Goal: Check status: Check status

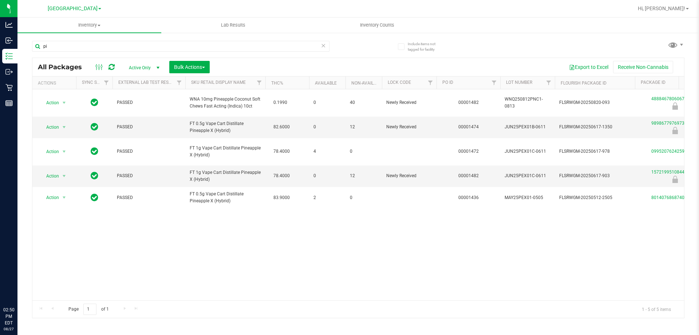
type input "p"
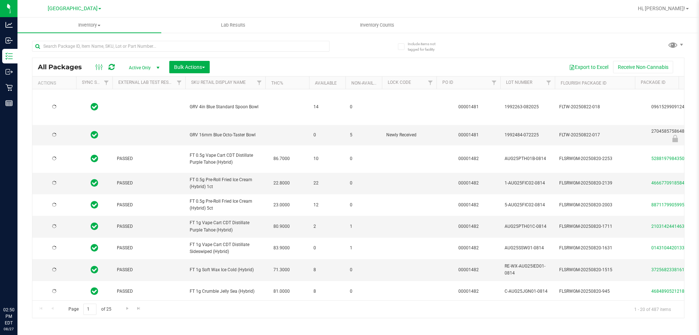
type input "[DATE]"
type input "4888467806067875"
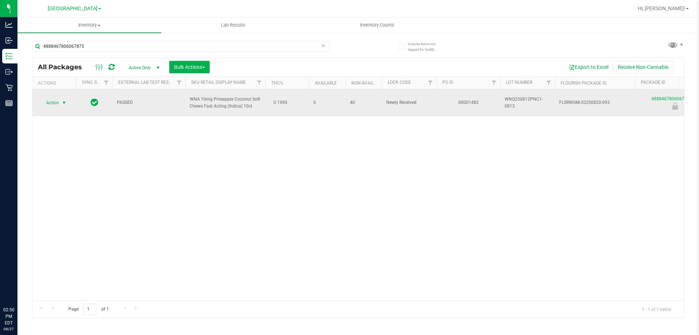
click at [58, 101] on span "Action" at bounding box center [50, 103] width 20 height 10
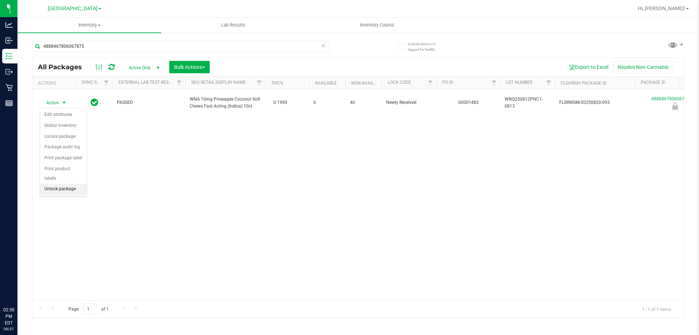
click at [64, 183] on li "Unlock package" at bounding box center [63, 188] width 47 height 11
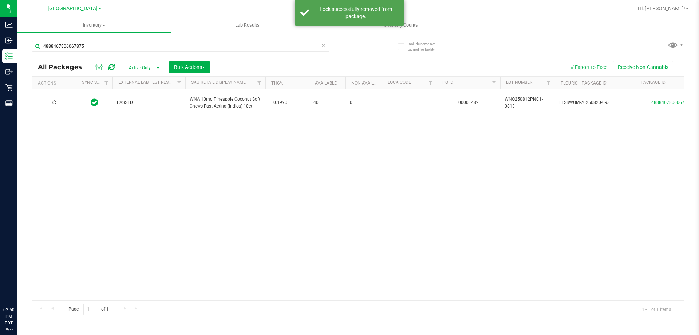
type input "[DATE]"
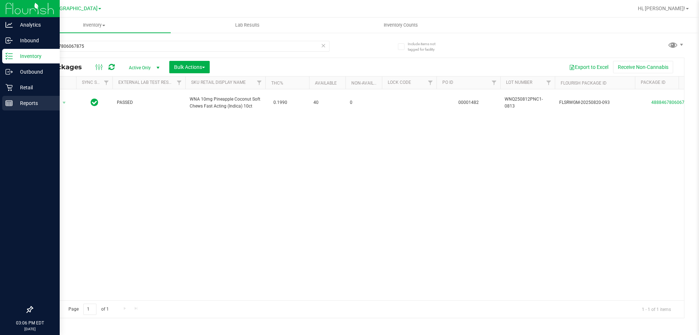
click at [11, 107] on div "Reports" at bounding box center [31, 103] width 58 height 15
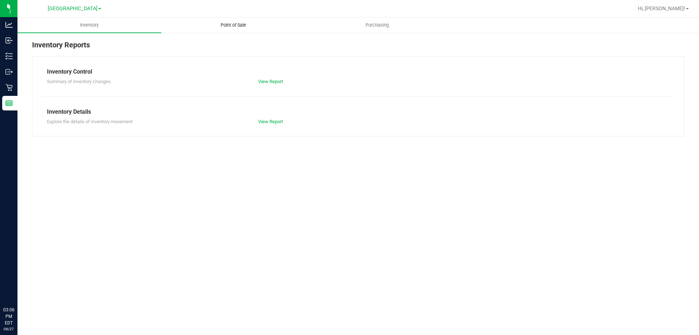
click at [239, 28] on span "Point of Sale" at bounding box center [233, 25] width 45 height 7
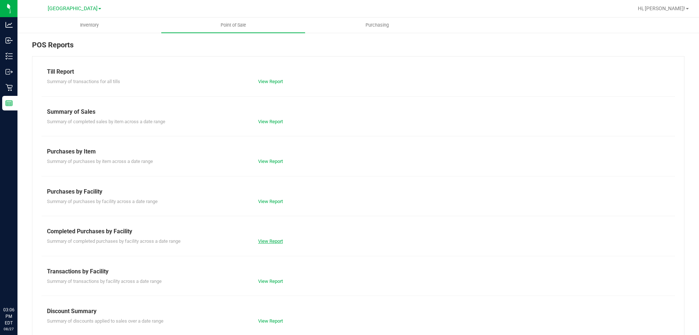
click at [271, 243] on link "View Report" at bounding box center [270, 240] width 25 height 5
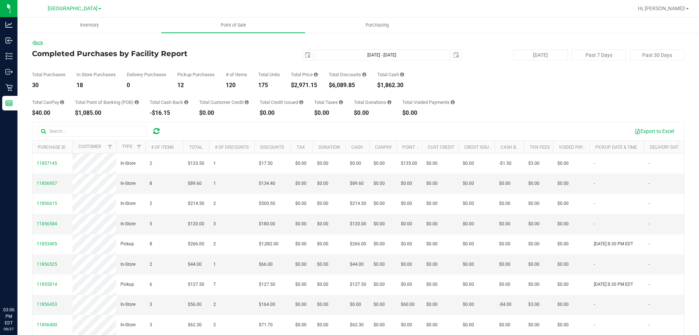
click at [42, 44] on link "Back" at bounding box center [37, 42] width 11 height 5
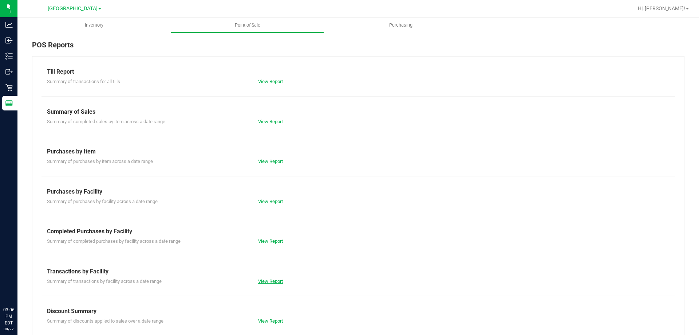
click at [276, 282] on link "View Report" at bounding box center [270, 280] width 25 height 5
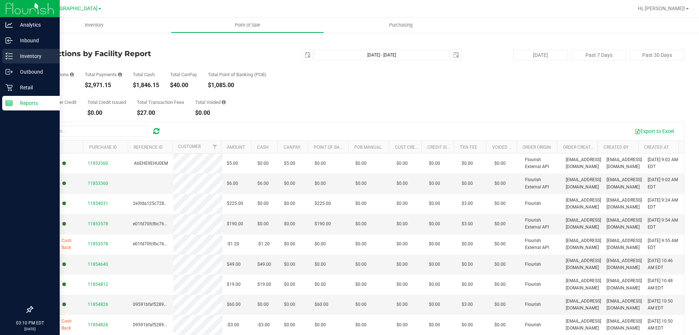
click at [13, 58] on p "Inventory" at bounding box center [35, 56] width 44 height 9
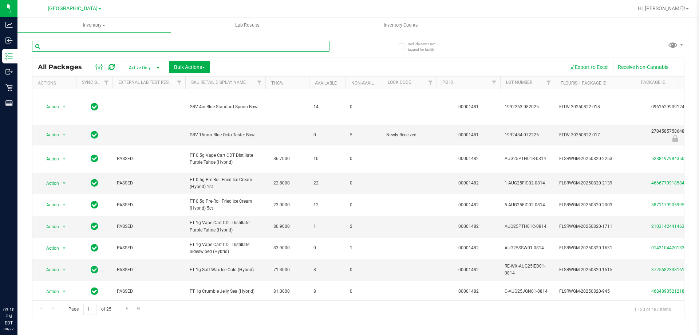
click at [114, 47] on input "text" at bounding box center [180, 46] width 297 height 11
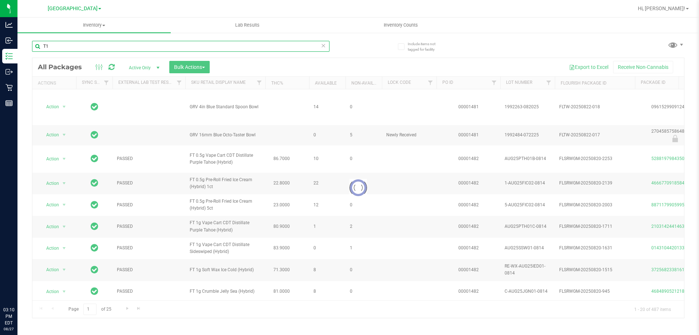
type input "T12"
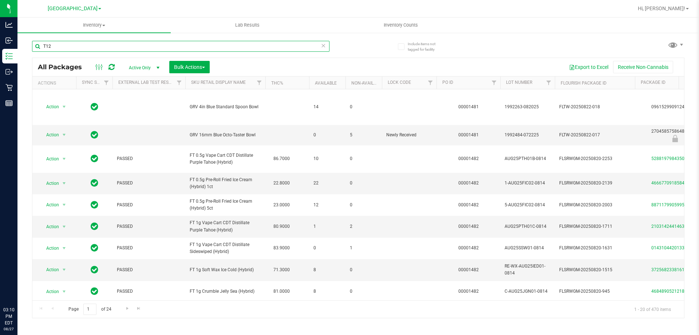
type input "[DATE]"
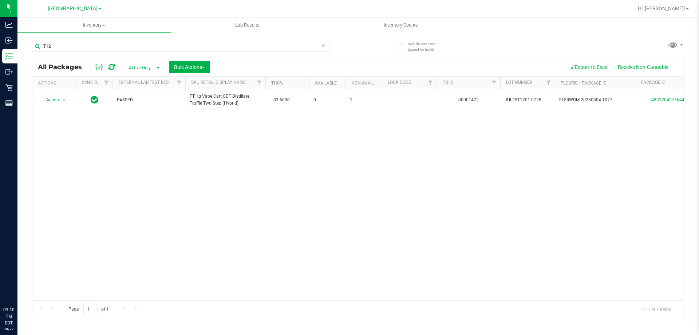
click at [145, 166] on div "Action Action Adjust qty Create package Edit attributes Global inventory Locate…" at bounding box center [358, 194] width 652 height 211
click at [104, 43] on input "T12" at bounding box center [180, 46] width 297 height 11
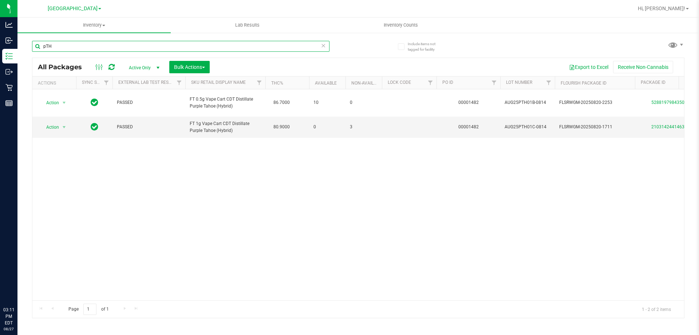
type input "pTH"
click at [642, 260] on div "Action Action Adjust qty Create package Edit attributes Global inventory Locate…" at bounding box center [358, 194] width 652 height 211
click at [616, 272] on div "Action Action Adjust qty Create package Edit attributes Global inventory Locate…" at bounding box center [358, 194] width 652 height 211
click at [332, 275] on div "Action Action Adjust qty Create package Edit attributes Global inventory Locate…" at bounding box center [358, 194] width 652 height 211
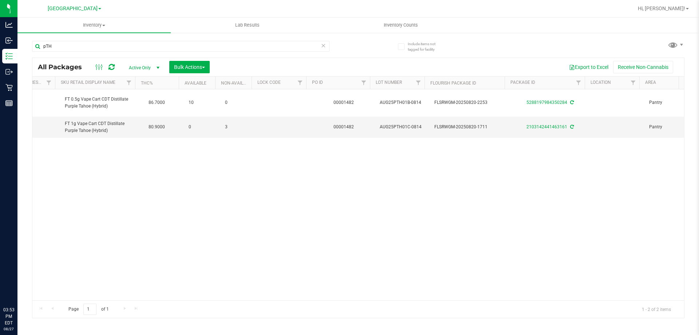
scroll to position [0, 125]
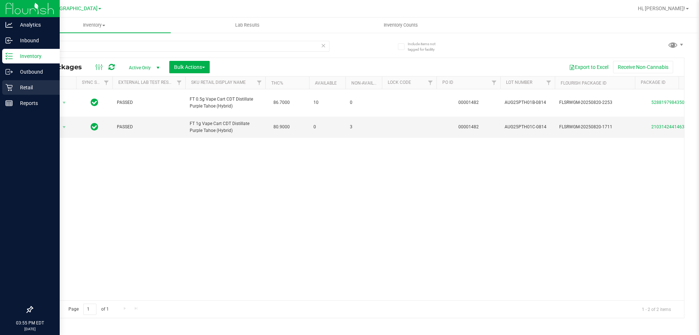
click at [30, 82] on div "Retail" at bounding box center [31, 87] width 58 height 15
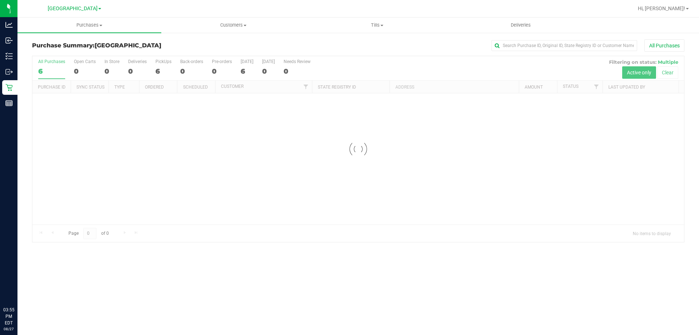
click at [237, 192] on div at bounding box center [358, 149] width 652 height 186
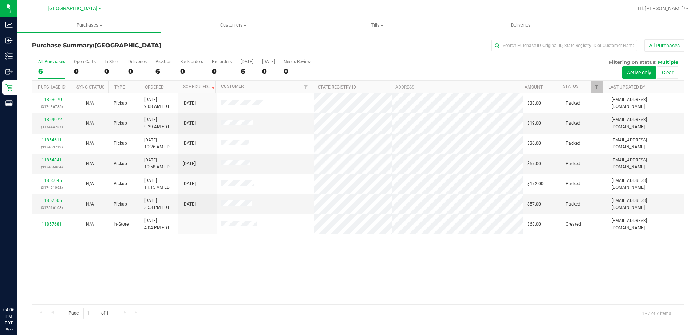
click at [356, 275] on div "11853670 (317436735) N/A Pickup [DATE] 9:08 AM EDT 8/27/2025 $38.00 Packed [EMA…" at bounding box center [358, 198] width 652 height 211
click at [295, 258] on div "11853670 (317436735) N/A Pickup [DATE] 9:08 AM EDT 8/27/2025 $38.00 Packed [EMA…" at bounding box center [358, 198] width 652 height 211
click at [209, 252] on div "11853670 (317436735) N/A Pickup [DATE] 9:08 AM EDT 8/27/2025 $38.00 Packed [EMA…" at bounding box center [358, 198] width 652 height 211
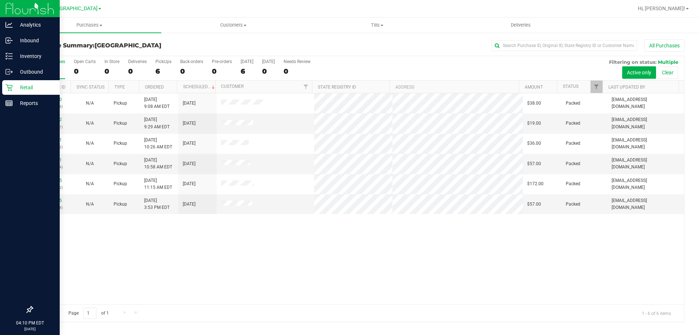
click at [19, 86] on p "Retail" at bounding box center [35, 87] width 44 height 9
click at [25, 104] on p "Reports" at bounding box center [35, 103] width 44 height 9
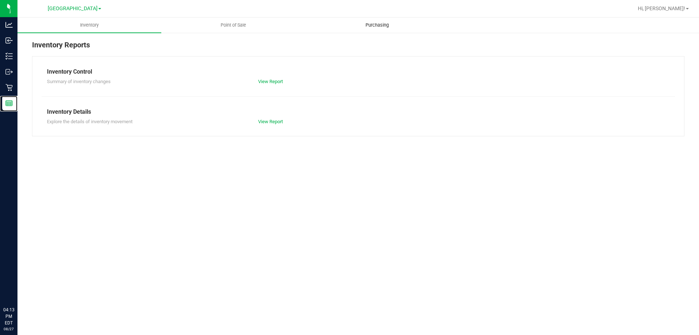
click at [8, 87] on icon at bounding box center [8, 87] width 7 height 7
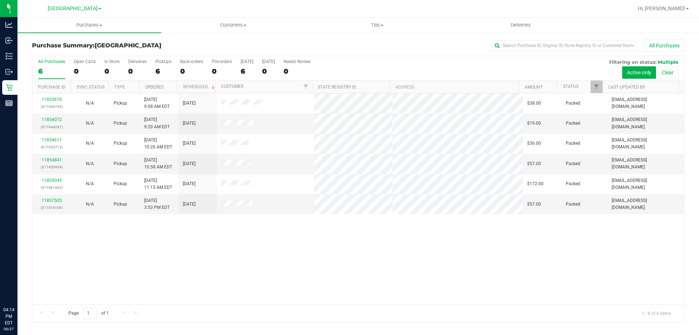
click at [313, 263] on div "11853670 (317436735) N/A Pickup [DATE] 9:08 AM EDT 8/27/2025 $38.00 Packed [EMA…" at bounding box center [358, 198] width 652 height 211
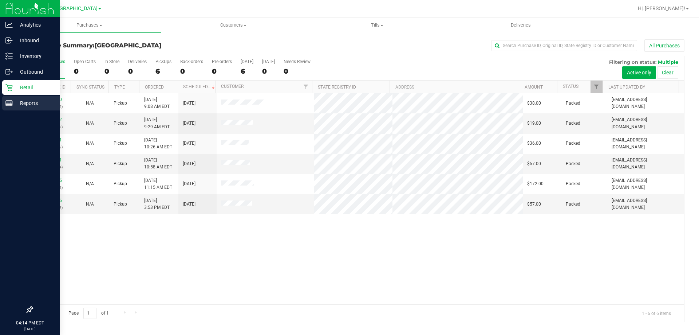
click at [3, 100] on div "Reports" at bounding box center [31, 103] width 58 height 15
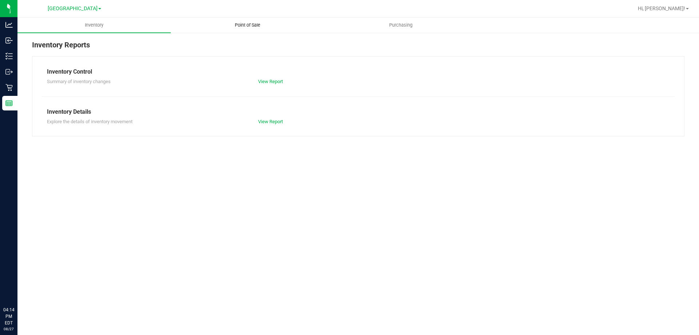
click at [248, 31] on uib-tab-heading "Point of Sale" at bounding box center [247, 25] width 153 height 15
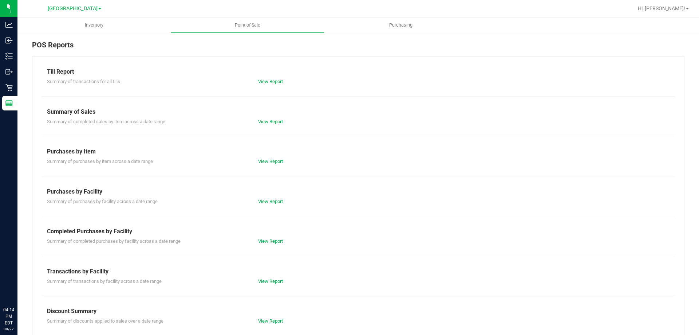
click at [276, 245] on div "Till Report Summary of transactions for all tills View Report Summary of Sales …" at bounding box center [358, 215] width 652 height 319
click at [275, 236] on div "Summary of completed purchases by facility across a date range View Report" at bounding box center [359, 240] width 634 height 9
click at [273, 242] on link "View Report" at bounding box center [270, 240] width 25 height 5
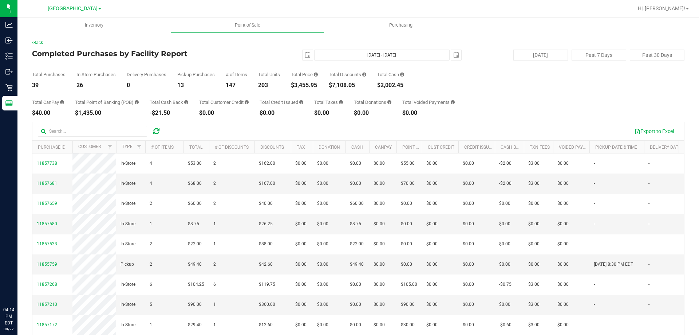
click at [457, 80] on div "Total Purchases 39 In Store Purchases 26 Delivery Purchases 0 Pickup Purchases …" at bounding box center [358, 74] width 652 height 28
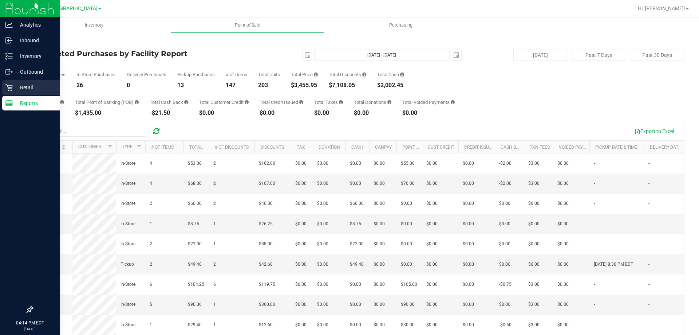
click at [13, 91] on p "Retail" at bounding box center [35, 87] width 44 height 9
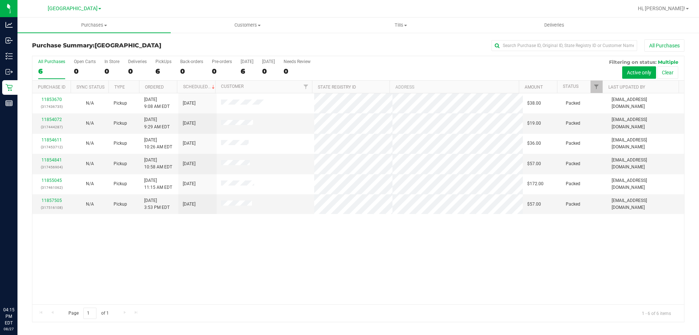
drag, startPoint x: 113, startPoint y: 249, endPoint x: 78, endPoint y: 245, distance: 35.1
click at [113, 249] on div "11853670 (317436735) N/A Pickup [DATE] 9:08 AM EDT 8/27/2025 $38.00 Packed [EMA…" at bounding box center [358, 198] width 652 height 211
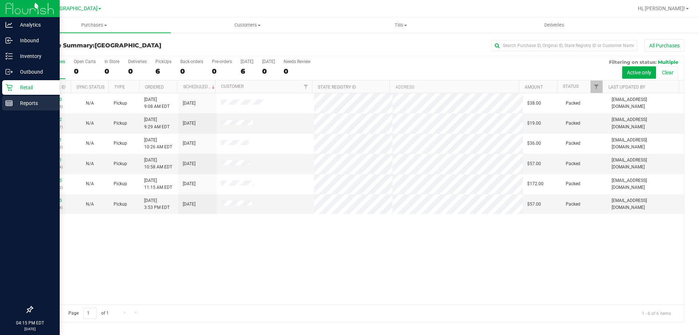
click at [15, 100] on p "Reports" at bounding box center [35, 103] width 44 height 9
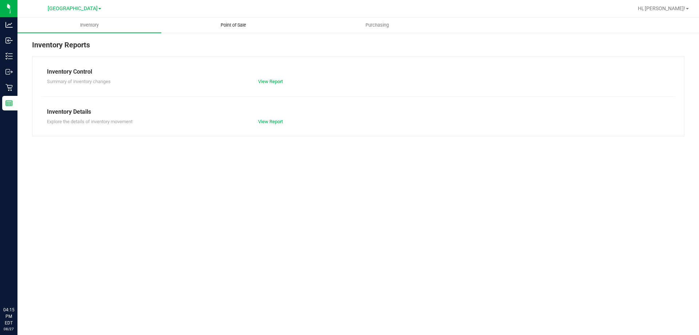
click at [226, 32] on uib-tab-heading "Point of Sale" at bounding box center [233, 25] width 143 height 15
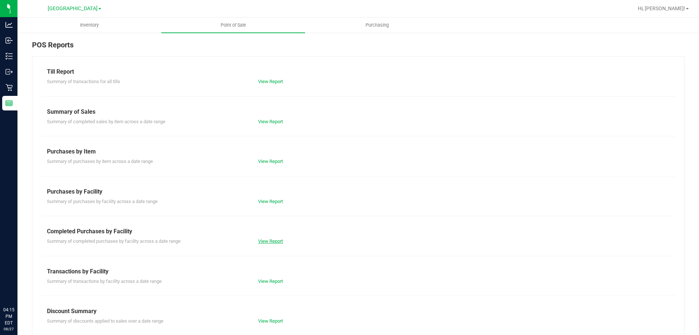
click at [265, 240] on link "View Report" at bounding box center [270, 240] width 25 height 5
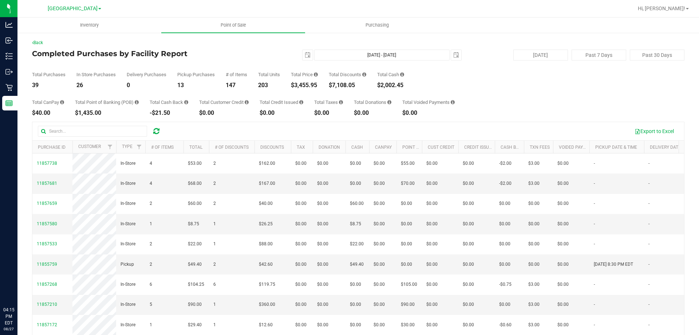
click at [589, 68] on div "Total Purchases 39 In Store Purchases 26 Delivery Purchases 0 Pickup Purchases …" at bounding box center [358, 74] width 652 height 28
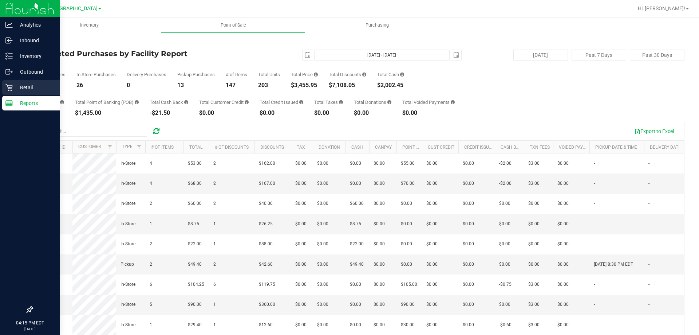
click at [21, 93] on div "Retail" at bounding box center [31, 87] width 58 height 15
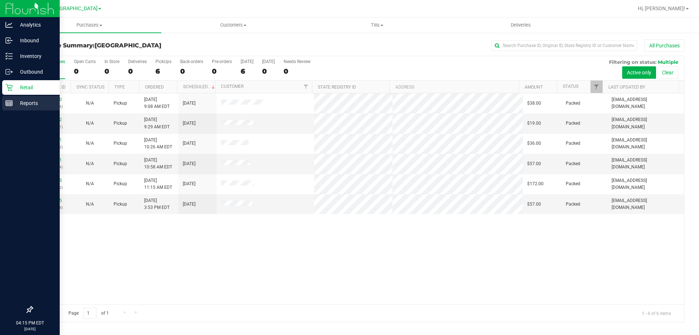
click at [5, 106] on div "Reports" at bounding box center [31, 103] width 58 height 15
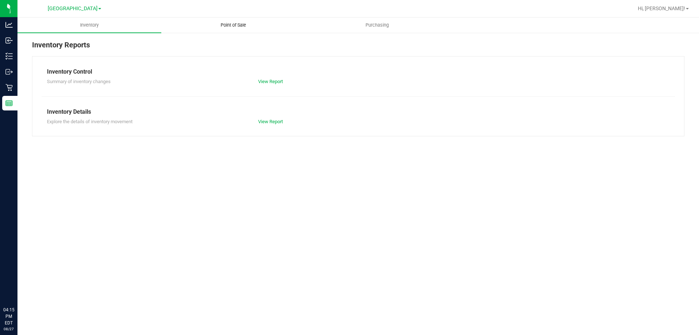
click at [244, 31] on uib-tab-heading "Point of Sale" at bounding box center [233, 25] width 143 height 15
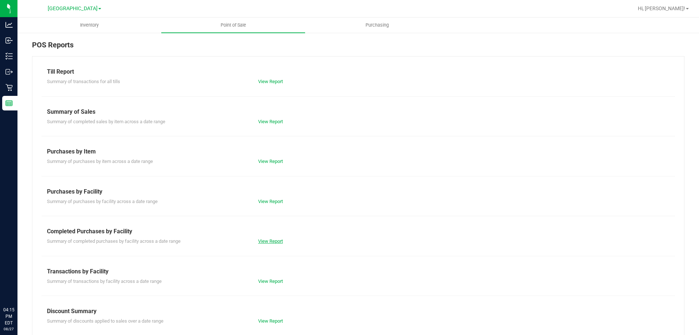
click at [259, 240] on link "View Report" at bounding box center [270, 240] width 25 height 5
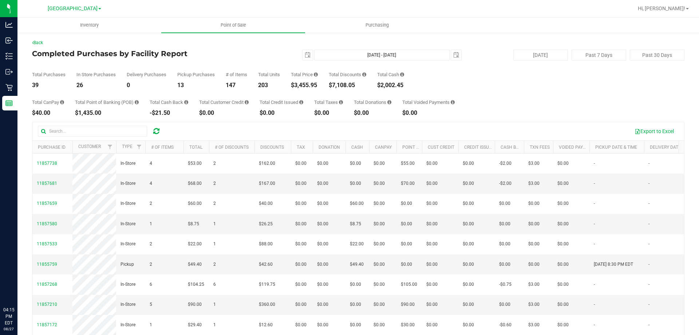
click at [494, 106] on div "Total CanPay $40.00 Total Point of Banking (POB) $1,435.00 Total Cash Back -$21…" at bounding box center [358, 102] width 652 height 28
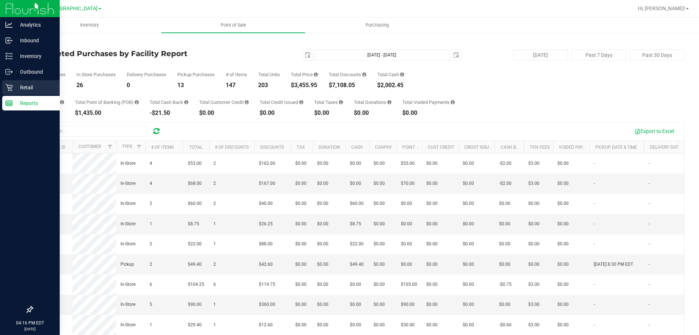
click at [16, 91] on p "Retail" at bounding box center [35, 87] width 44 height 9
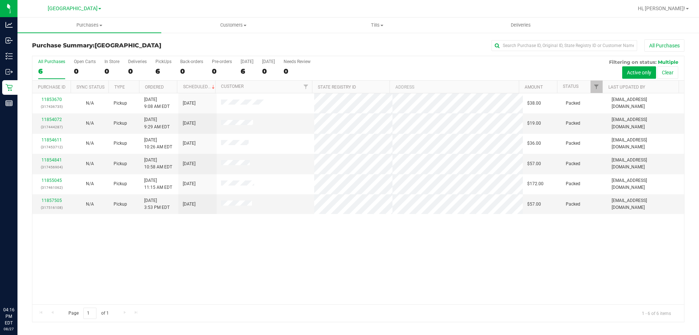
click at [332, 258] on div "11853670 (317436735) N/A Pickup [DATE] 9:08 AM EDT 8/27/2025 $38.00 Packed [EMA…" at bounding box center [358, 198] width 652 height 211
click at [650, 244] on div "11853670 (317436735) N/A Pickup [DATE] 9:08 AM EDT 8/27/2025 $38.00 Packed [EMA…" at bounding box center [358, 198] width 652 height 211
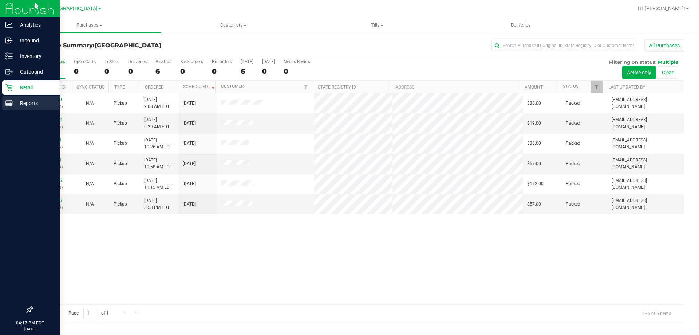
click at [6, 104] on line at bounding box center [9, 104] width 7 height 0
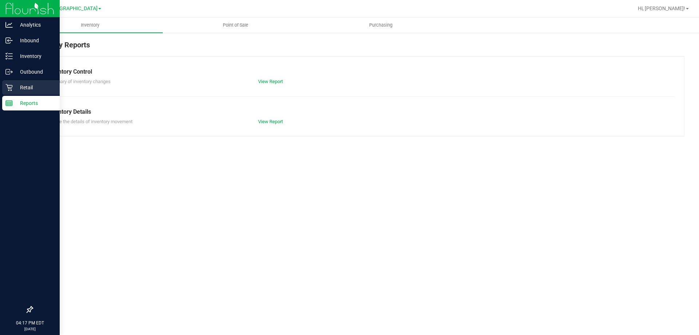
click at [39, 93] on div "Retail" at bounding box center [31, 87] width 58 height 15
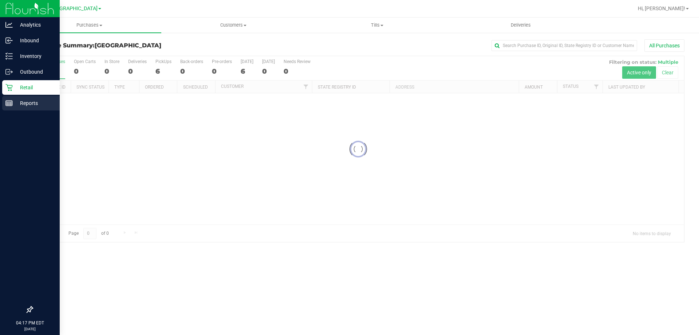
click at [14, 107] on p "Reports" at bounding box center [35, 103] width 44 height 9
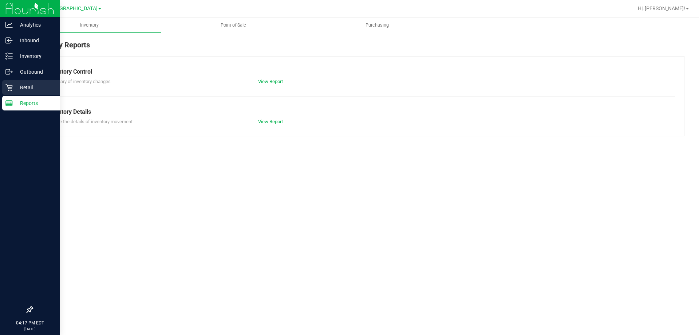
click at [25, 86] on p "Retail" at bounding box center [35, 87] width 44 height 9
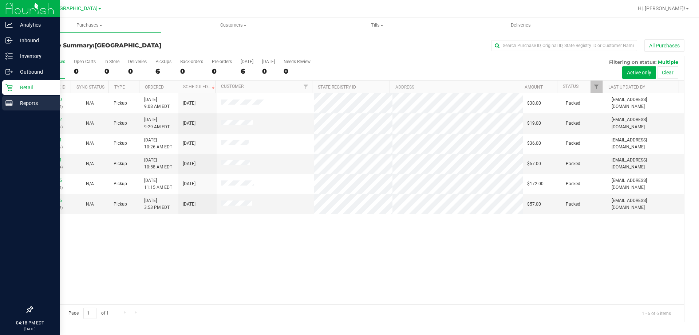
click at [14, 99] on p "Reports" at bounding box center [35, 103] width 44 height 9
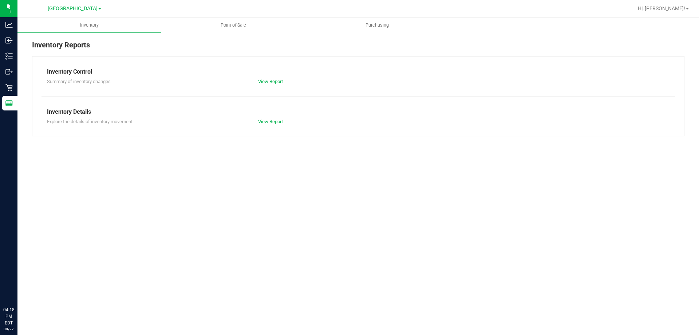
click at [313, 252] on div "Inventory Point of Sale Purchasing Inventory Reports Inventory Control Summary …" at bounding box center [358, 175] width 682 height 317
click at [13, 92] on div "Retail" at bounding box center [9, 87] width 15 height 15
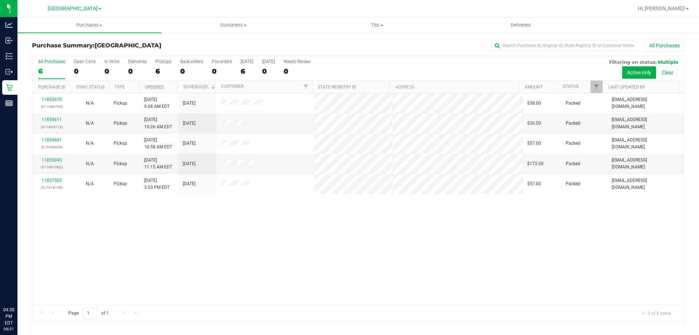
click at [205, 229] on div "11853670 (317436735) N/A Pickup [DATE] 9:08 AM EDT 8/27/2025 $38.00 Packed [EMA…" at bounding box center [358, 198] width 652 height 211
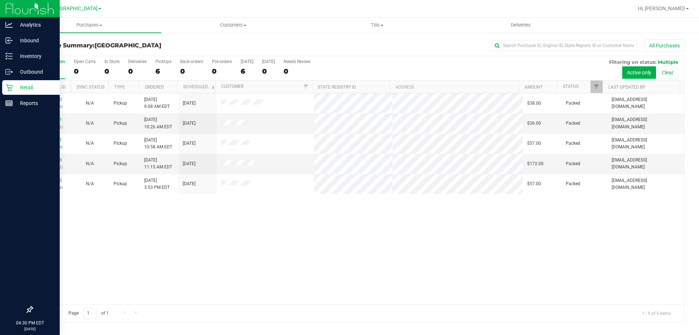
click at [32, 90] on p "Retail" at bounding box center [35, 87] width 44 height 9
click at [33, 106] on p "Reports" at bounding box center [35, 103] width 44 height 9
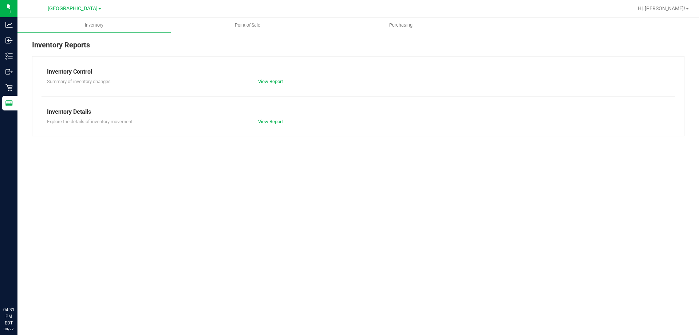
click at [293, 244] on div "Inventory Point of Sale Purchasing Inventory Reports Inventory Control Summary …" at bounding box center [358, 175] width 682 height 317
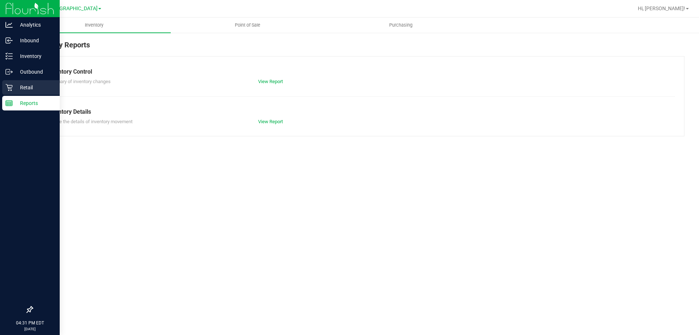
click at [10, 90] on icon at bounding box center [8, 87] width 7 height 7
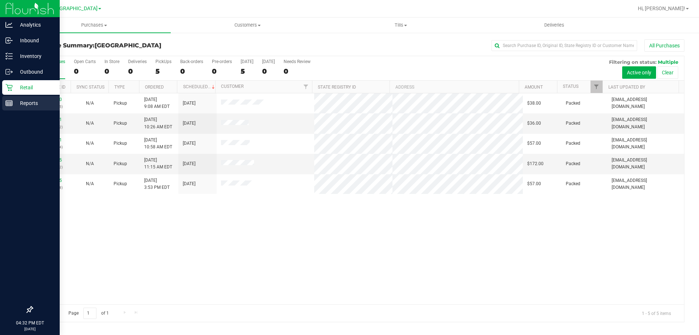
click at [16, 102] on p "Reports" at bounding box center [35, 103] width 44 height 9
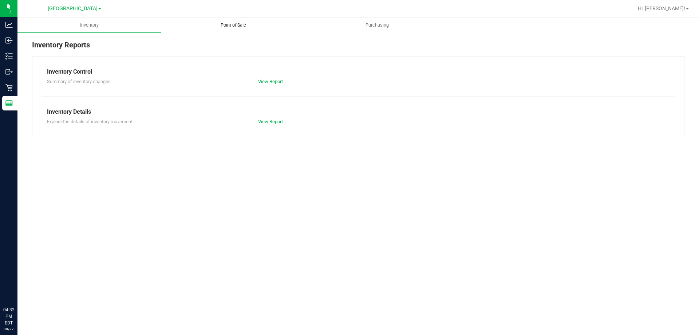
click at [240, 28] on span "Point of Sale" at bounding box center [233, 25] width 45 height 7
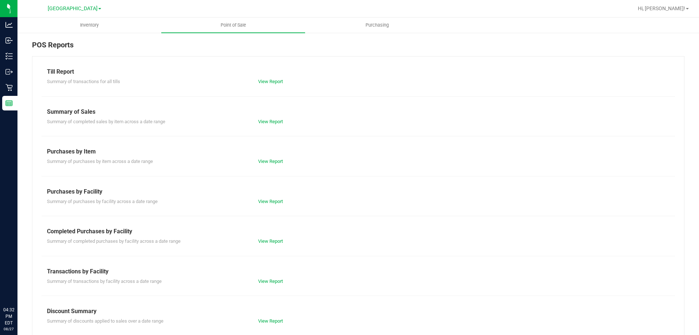
click at [262, 244] on div "View Report" at bounding box center [306, 240] width 106 height 7
click at [264, 237] on div "View Report" at bounding box center [306, 240] width 106 height 7
click at [264, 239] on link "View Report" at bounding box center [270, 240] width 25 height 5
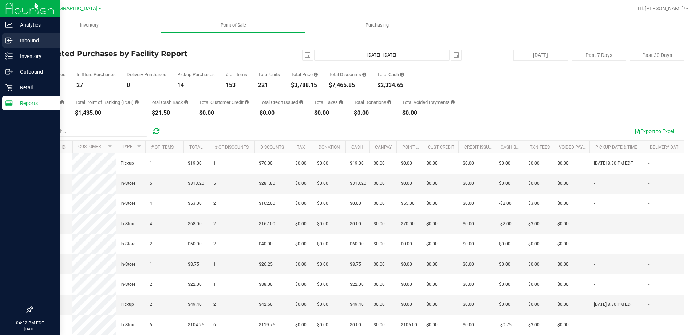
click at [2, 42] on link "Inbound" at bounding box center [30, 41] width 60 height 16
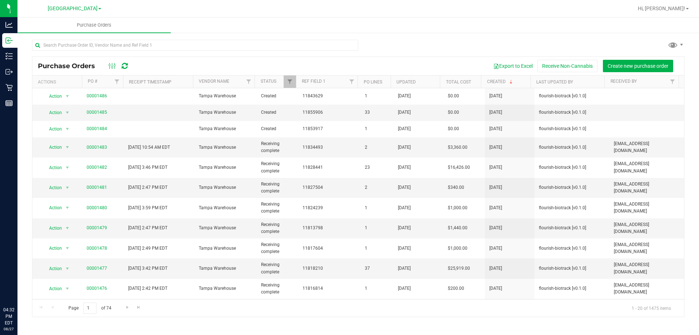
click at [285, 51] on div at bounding box center [195, 48] width 326 height 17
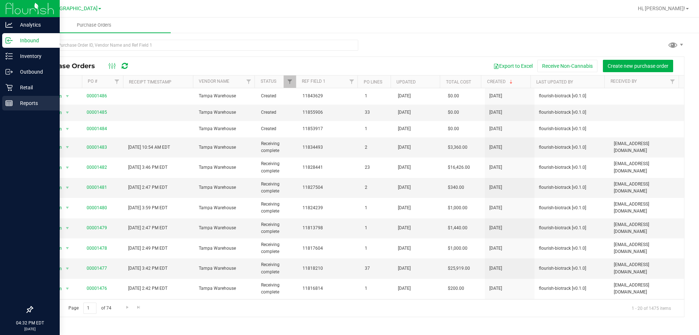
click at [0, 98] on link "Reports" at bounding box center [30, 104] width 60 height 16
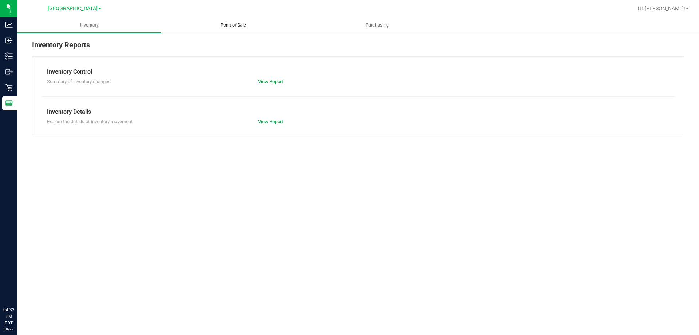
click at [233, 19] on uib-tab-heading "Point of Sale" at bounding box center [233, 25] width 143 height 15
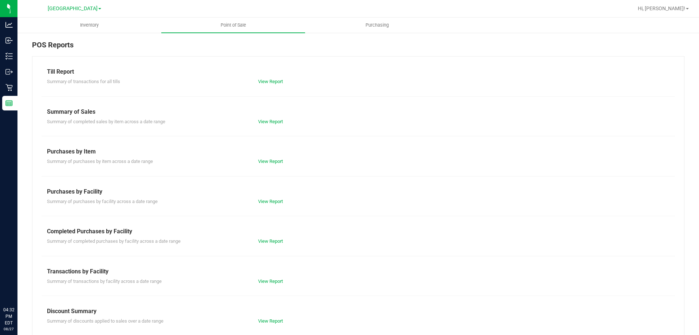
click at [266, 235] on div "Completed Purchases by Facility" at bounding box center [358, 231] width 623 height 9
click at [266, 239] on link "View Report" at bounding box center [270, 240] width 25 height 5
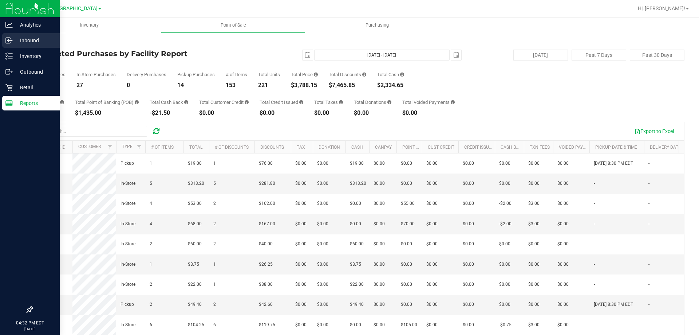
click at [6, 42] on icon at bounding box center [8, 40] width 7 height 7
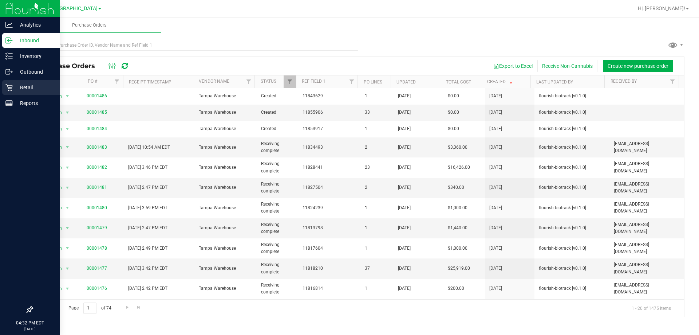
click at [35, 91] on p "Retail" at bounding box center [35, 87] width 44 height 9
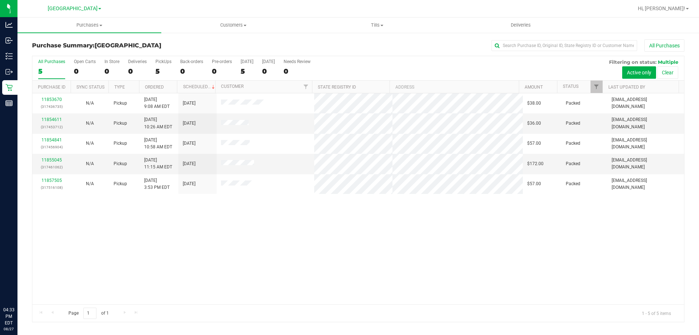
click at [432, 236] on div "11853670 (317436735) N/A Pickup [DATE] 9:08 AM EDT 8/27/2025 $38.00 Packed [EMA…" at bounding box center [358, 198] width 652 height 211
click at [295, 233] on div "11853670 (317436735) N/A Pickup [DATE] 9:08 AM EDT 8/27/2025 $38.00 Packed [EMA…" at bounding box center [358, 198] width 652 height 211
click at [337, 205] on div "11853670 (317436735) N/A Pickup [DATE] 9:08 AM EDT 8/27/2025 $38.00 Packed [EMA…" at bounding box center [358, 198] width 652 height 211
click at [227, 175] on td at bounding box center [266, 184] width 98 height 20
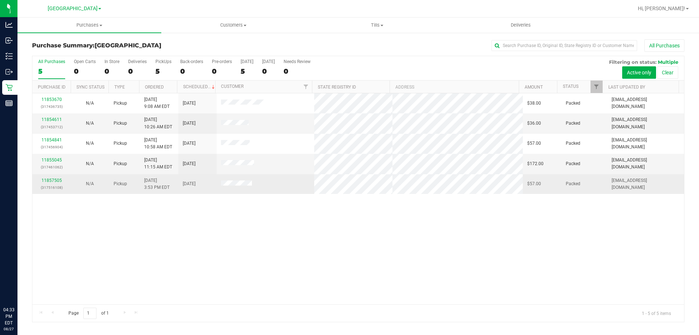
click at [228, 174] on td at bounding box center [266, 184] width 98 height 20
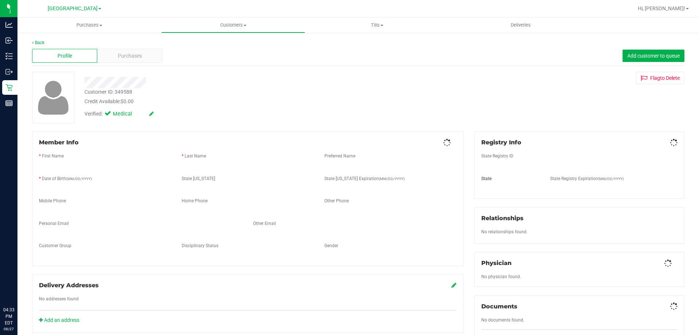
click at [52, 183] on div "* Date of Birth (MM/DD/YYYY)" at bounding box center [104, 179] width 143 height 8
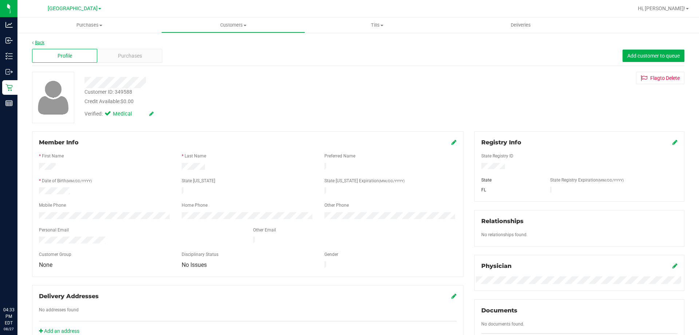
click at [43, 45] on link "Back" at bounding box center [38, 42] width 12 height 5
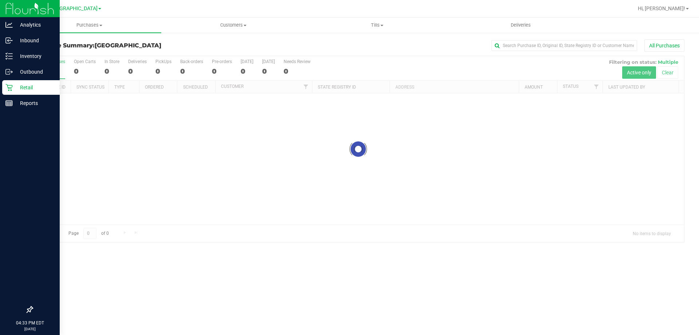
click at [7, 149] on div at bounding box center [30, 206] width 60 height 191
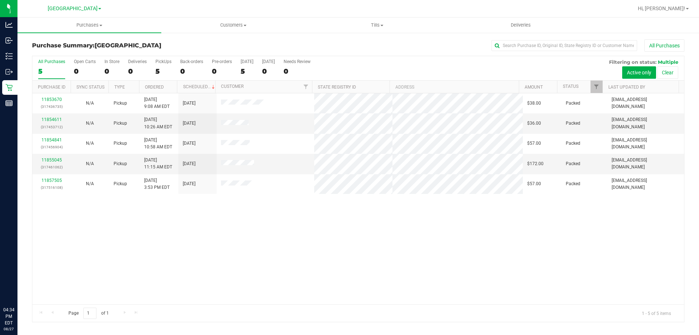
click at [413, 241] on div "11853670 (317436735) N/A Pickup [DATE] 9:08 AM EDT 8/27/2025 $38.00 Packed [EMA…" at bounding box center [358, 198] width 652 height 211
click at [58, 161] on link "11855045" at bounding box center [52, 159] width 20 height 5
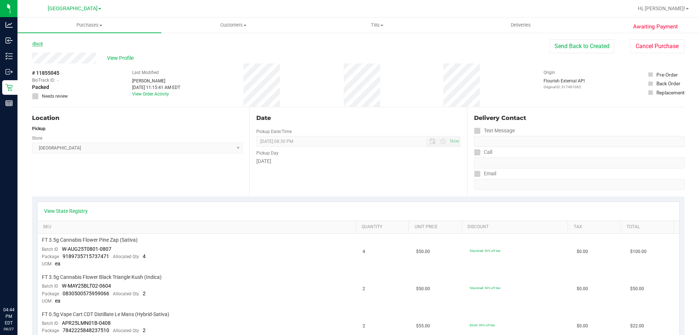
click at [34, 42] on link "Back" at bounding box center [37, 43] width 11 height 5
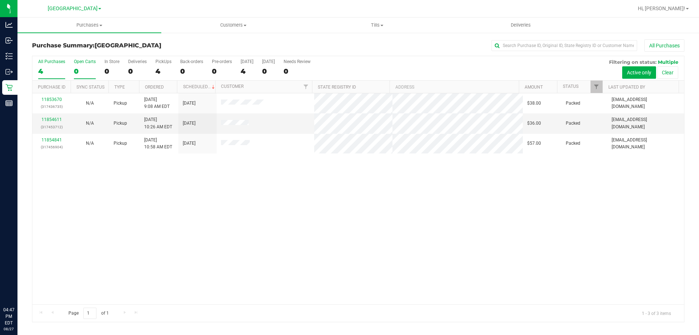
click at [76, 67] on div "0" at bounding box center [85, 71] width 22 height 8
click at [0, 0] on input "Open Carts 0" at bounding box center [0, 0] width 0 height 0
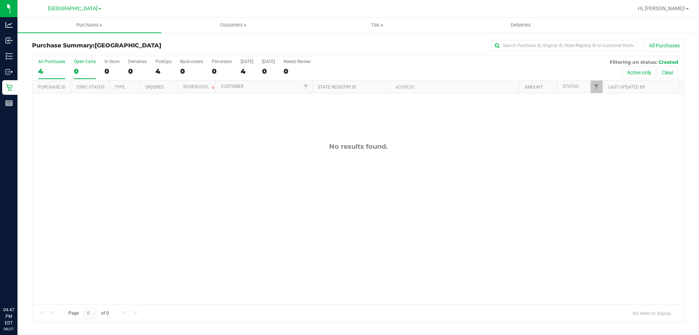
click at [48, 68] on div "4" at bounding box center [51, 71] width 27 height 8
click at [0, 0] on input "All Purchases 4" at bounding box center [0, 0] width 0 height 0
